Goal: Navigation & Orientation: Find specific page/section

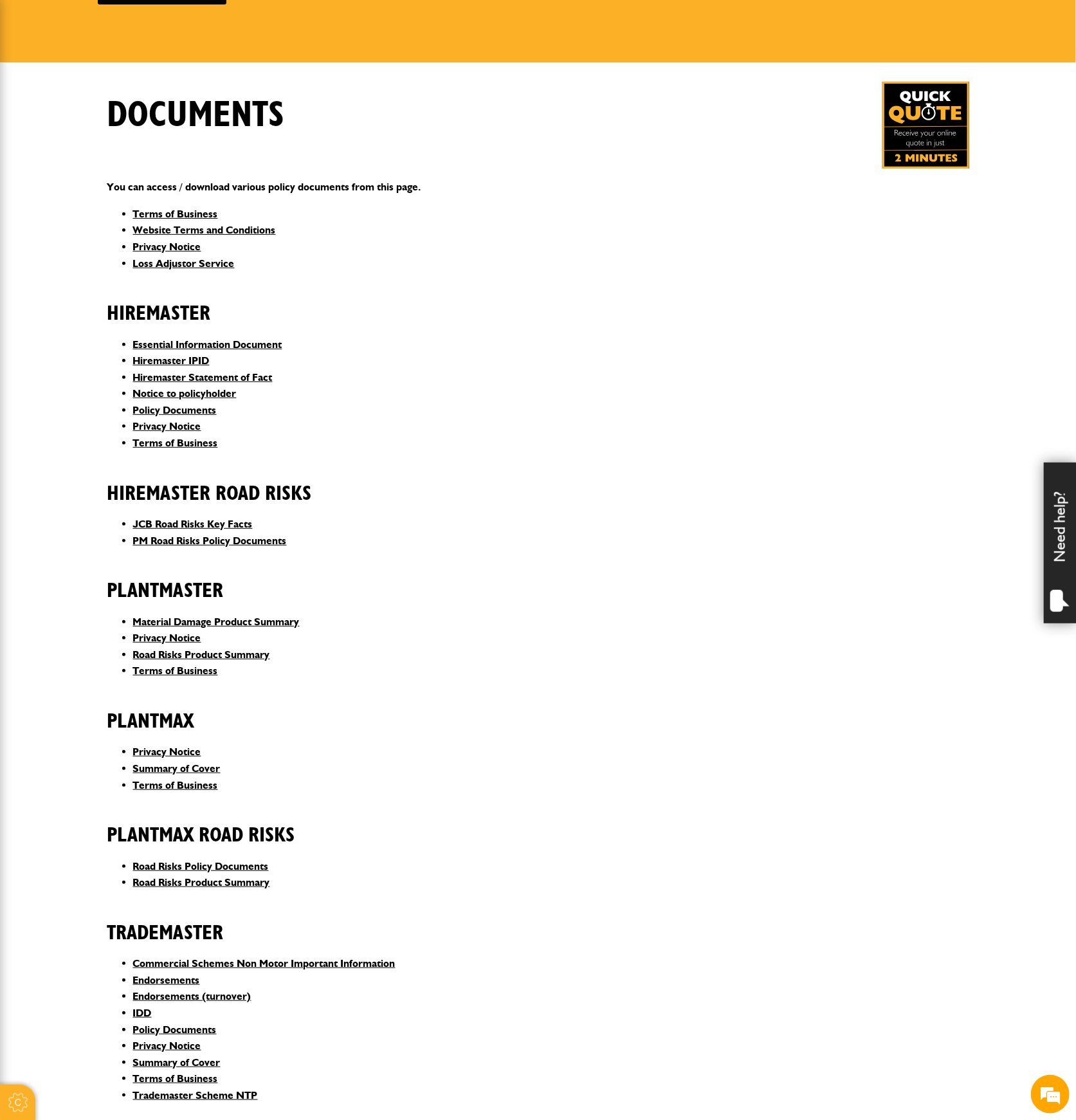
scroll to position [85, 0]
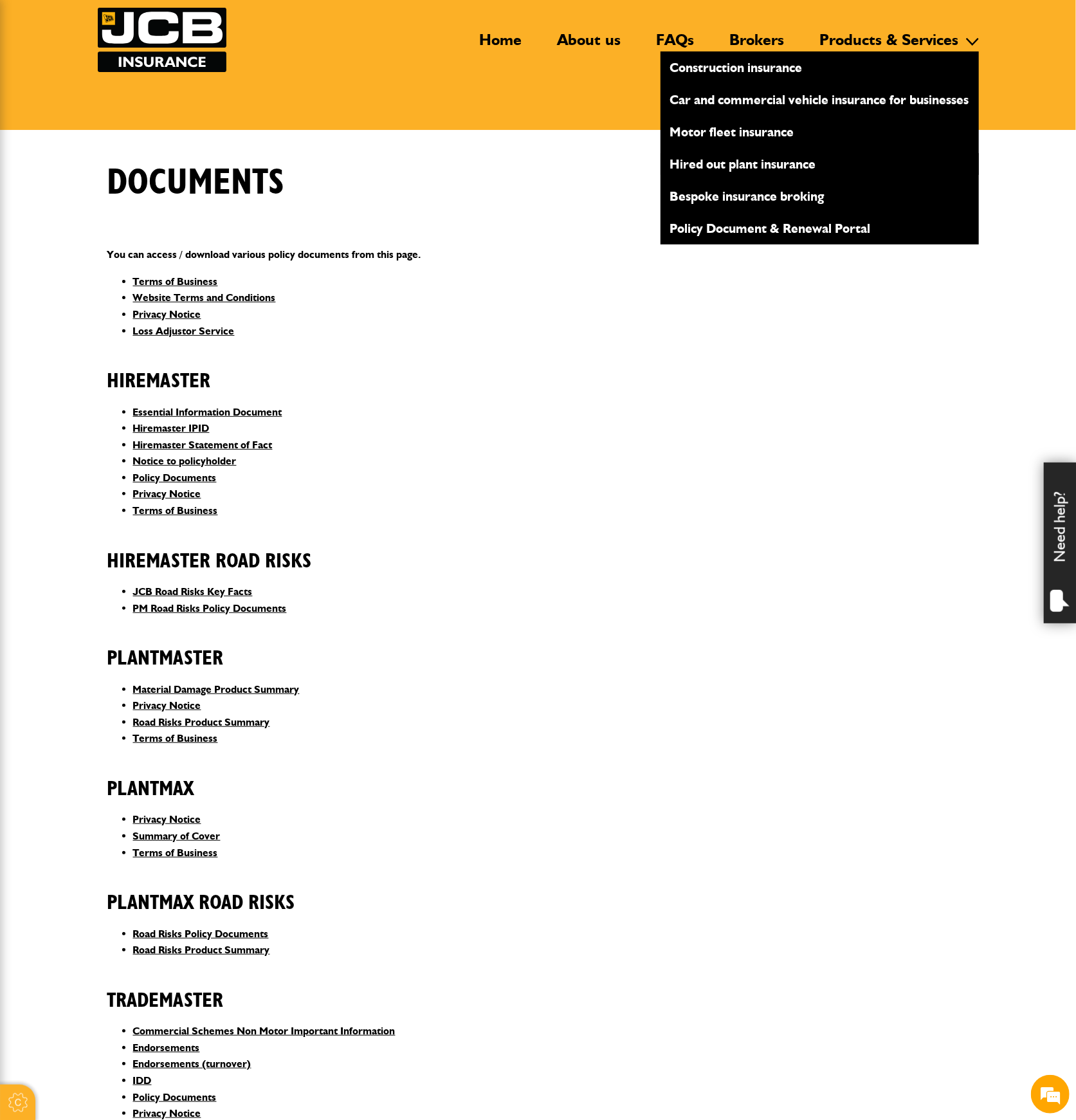
click at [762, 156] on link "Hired out plant insurance" at bounding box center [820, 164] width 318 height 22
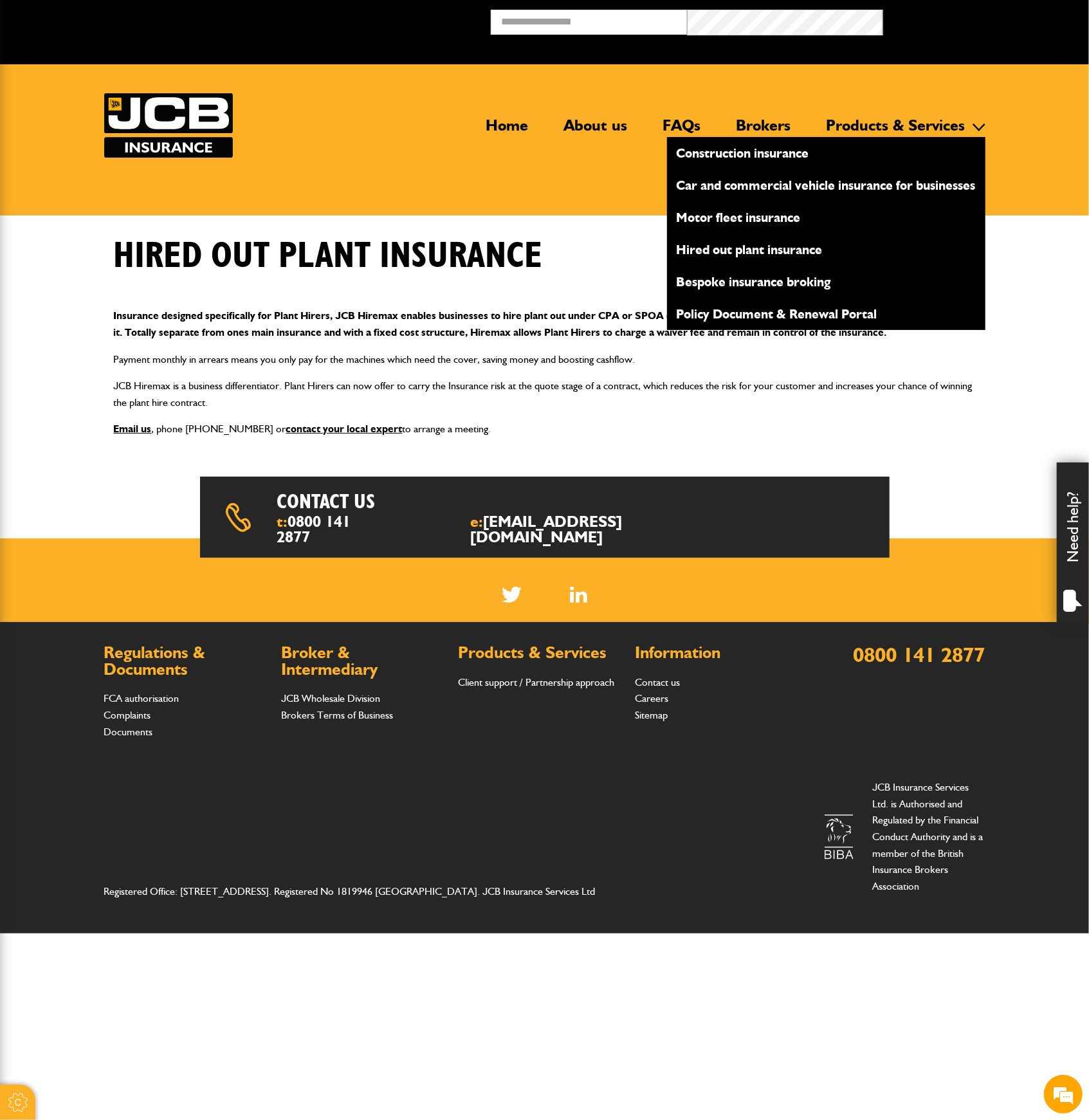
click at [892, 120] on link "Products & Services" at bounding box center [897, 130] width 159 height 30
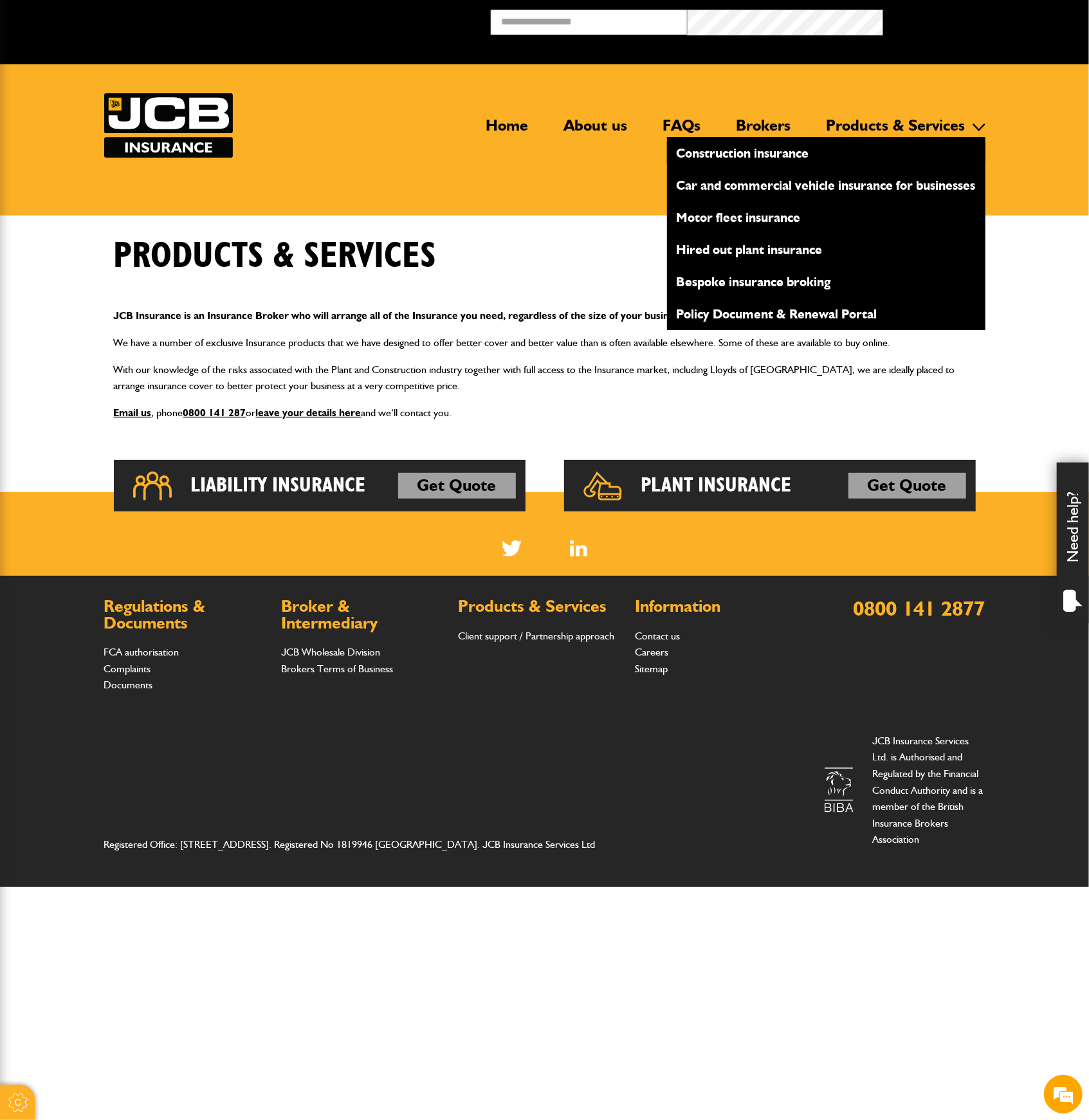
click at [800, 150] on link "Construction insurance" at bounding box center [827, 153] width 319 height 22
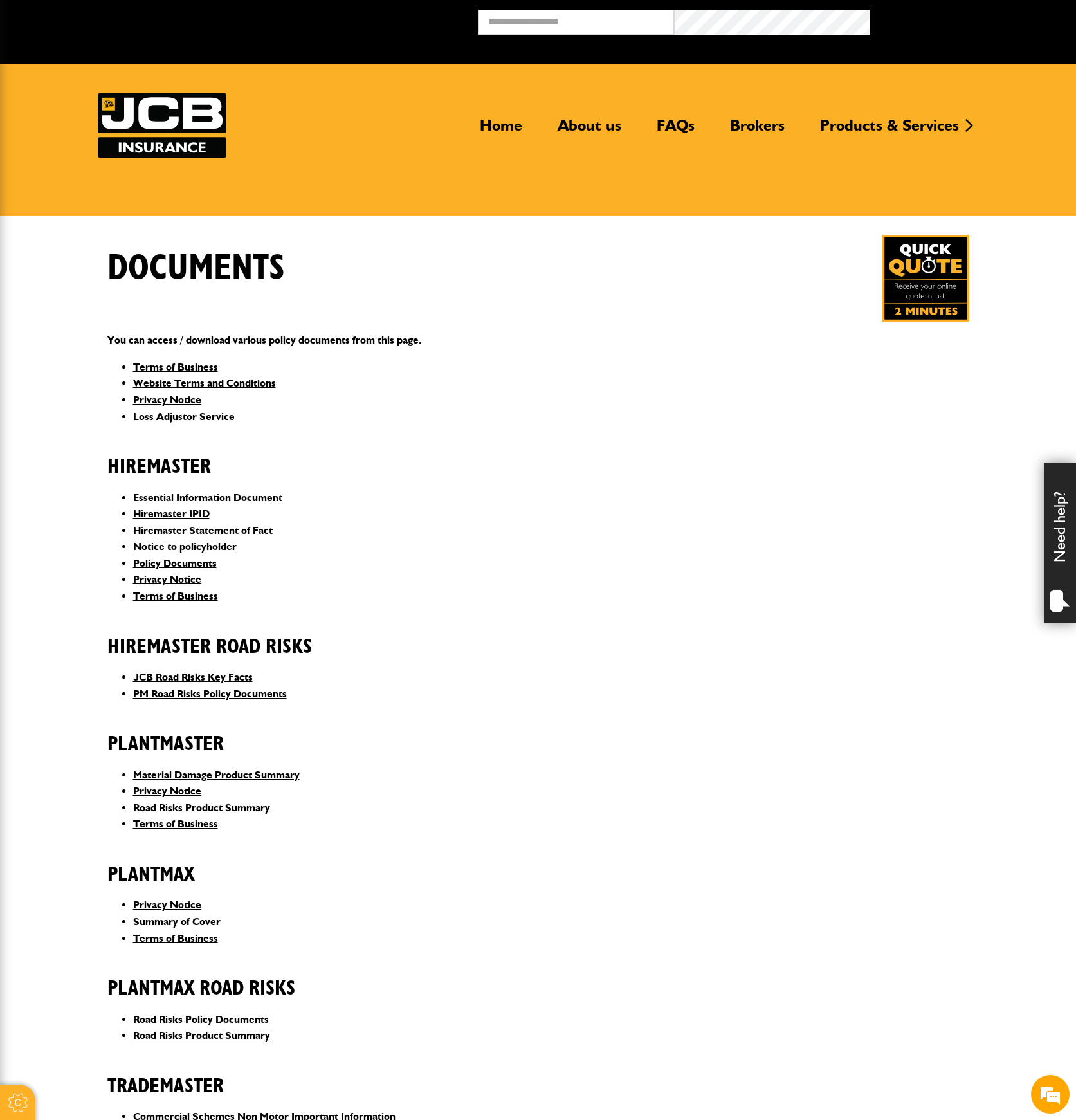
scroll to position [85, 0]
